Goal: Transaction & Acquisition: Purchase product/service

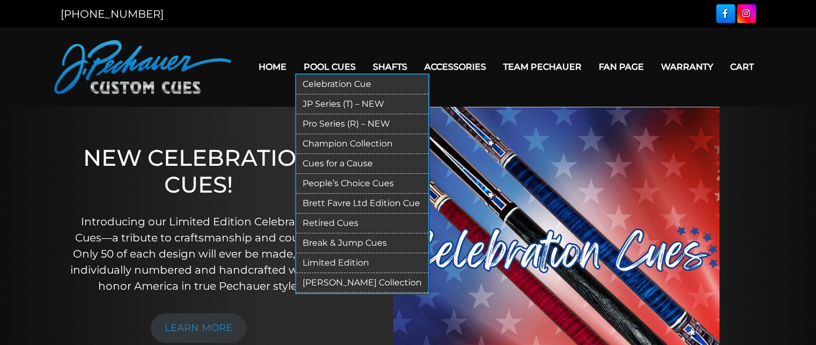
click at [356, 122] on link "Pro Series (R) – NEW" at bounding box center [362, 124] width 132 height 20
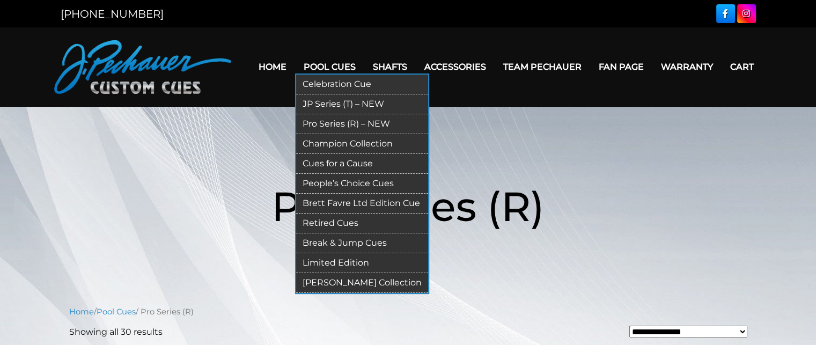
click at [356, 124] on link "Pro Series (R) – NEW" at bounding box center [362, 124] width 132 height 20
click at [357, 126] on link "Pro Series (R) – NEW" at bounding box center [362, 124] width 132 height 20
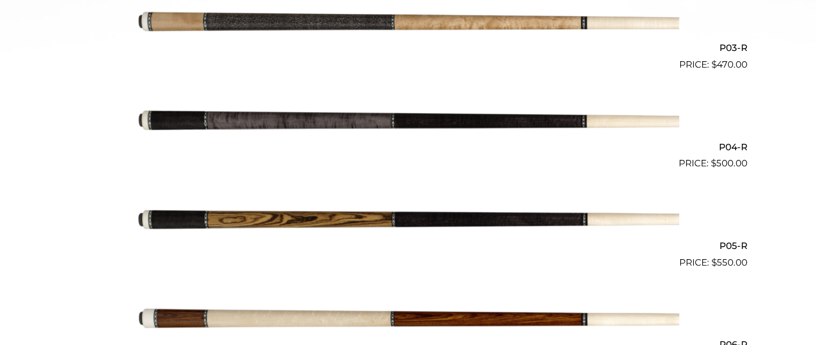
scroll to position [564, 0]
